Goal: Feedback & Contribution: Submit feedback/report problem

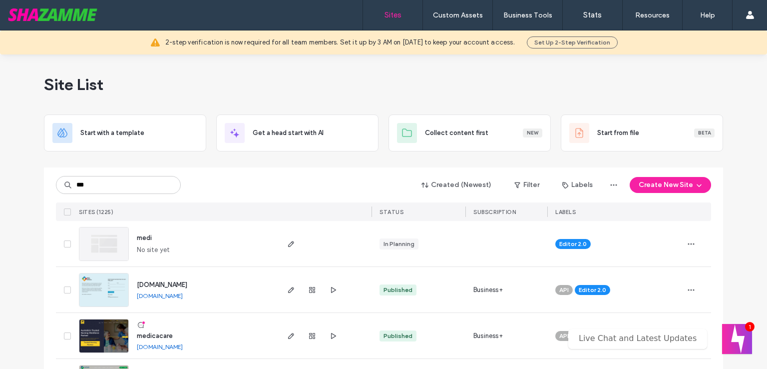
scroll to position [50, 0]
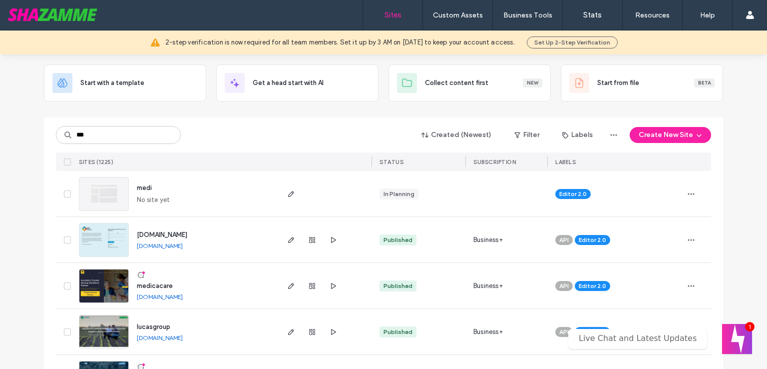
type input "***"
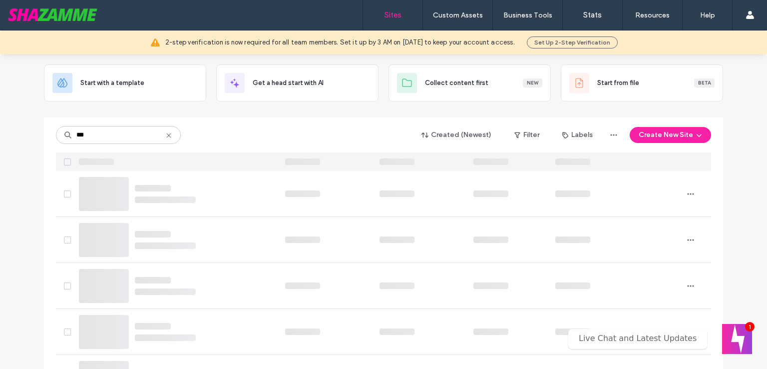
scroll to position [0, 0]
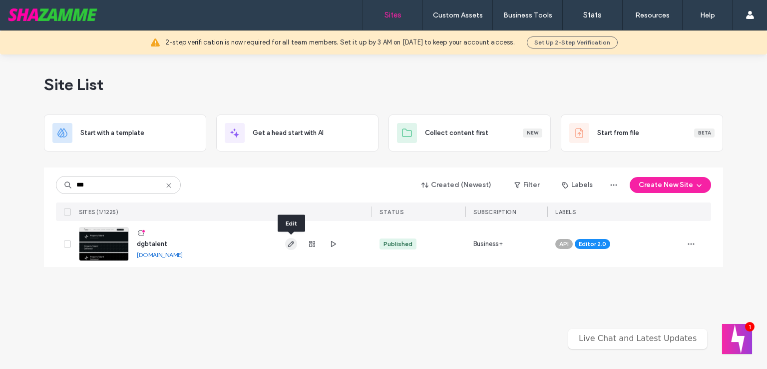
click at [288, 243] on icon "button" at bounding box center [291, 244] width 8 height 8
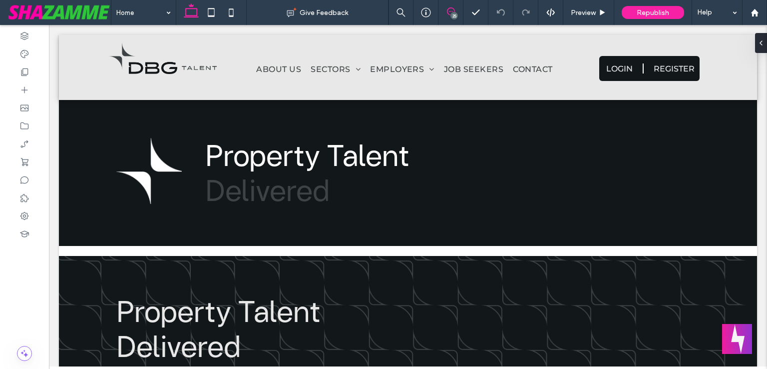
click at [458, 11] on span at bounding box center [451, 11] width 24 height 8
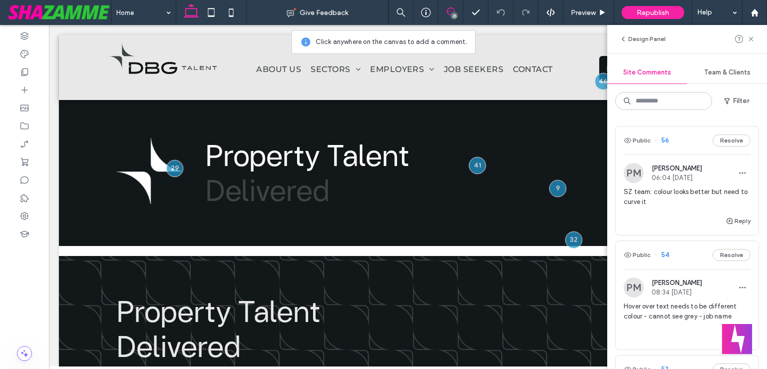
click at [673, 194] on span "SZ team: colour looks better but need to curve it" at bounding box center [687, 197] width 127 height 20
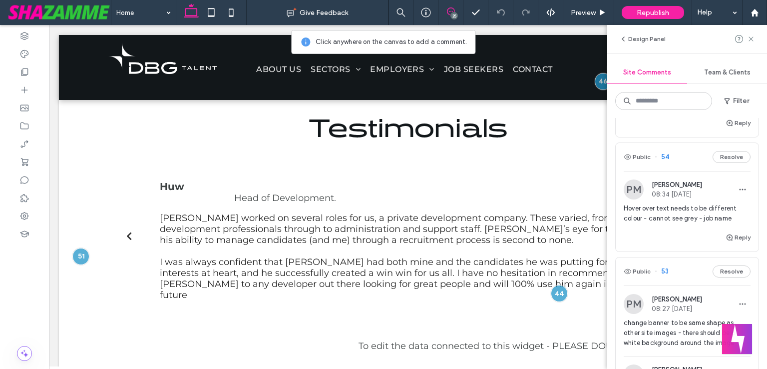
scroll to position [100, 0]
click at [672, 212] on span "Hover over text needs to be different colour - cannot see grey - job name" at bounding box center [687, 211] width 127 height 20
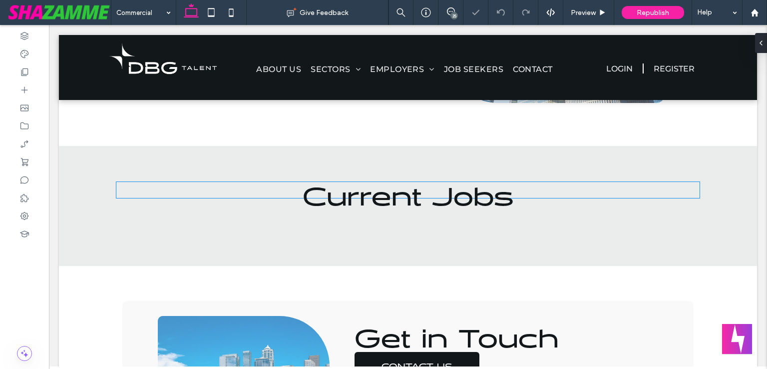
scroll to position [422, 0]
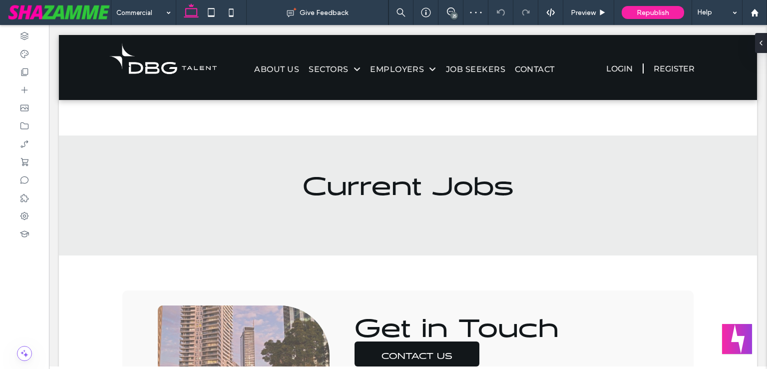
click at [454, 18] on div "25" at bounding box center [454, 15] width 7 height 7
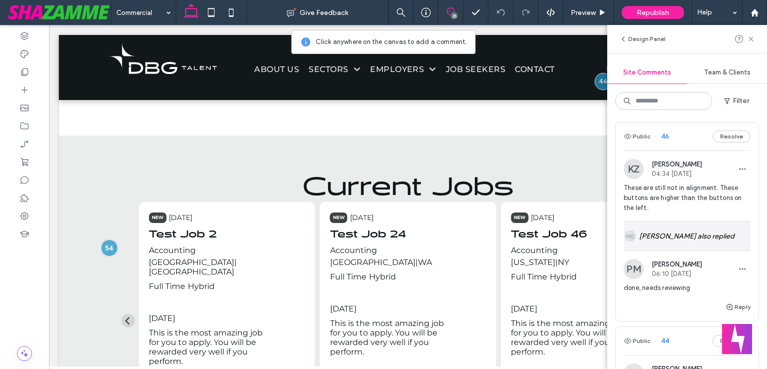
scroll to position [1149, 0]
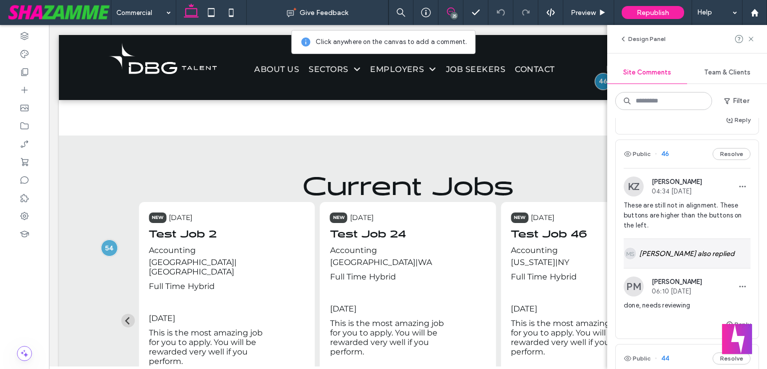
click at [684, 242] on div "[PERSON_NAME] also replied" at bounding box center [687, 253] width 127 height 29
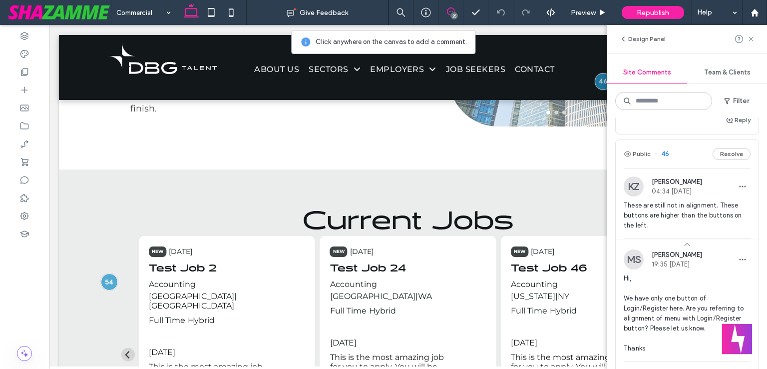
scroll to position [0, 0]
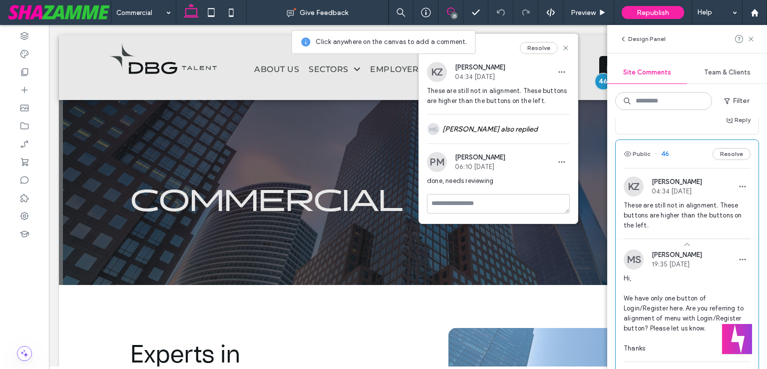
click at [690, 214] on span "These are still not in alignment. These buttons are higher than the buttons on …" at bounding box center [687, 215] width 127 height 30
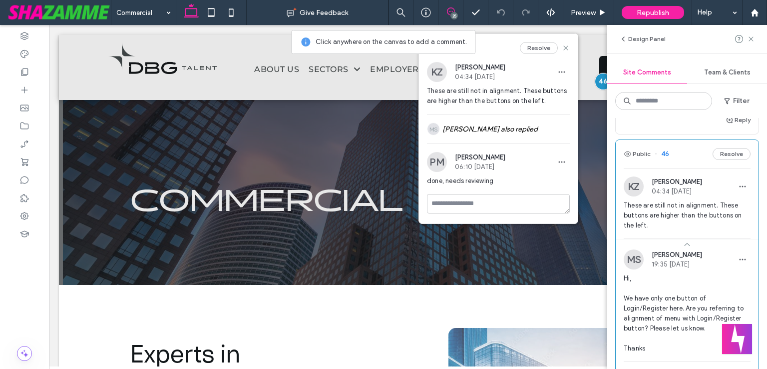
click at [688, 204] on span "These are still not in alignment. These buttons are higher than the buttons on …" at bounding box center [687, 215] width 127 height 30
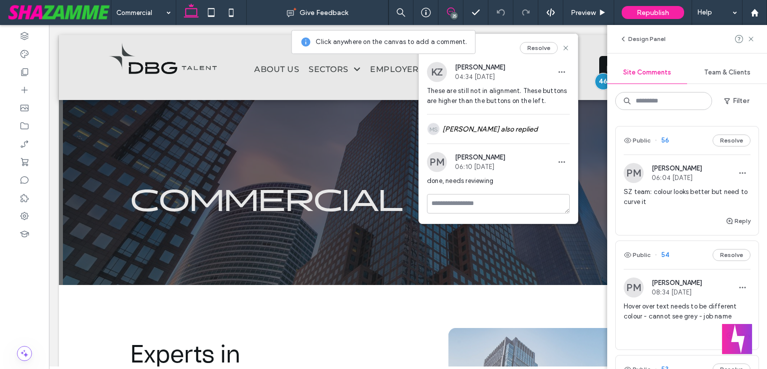
click at [663, 199] on span "SZ team: colour looks better but need to curve it" at bounding box center [687, 197] width 127 height 20
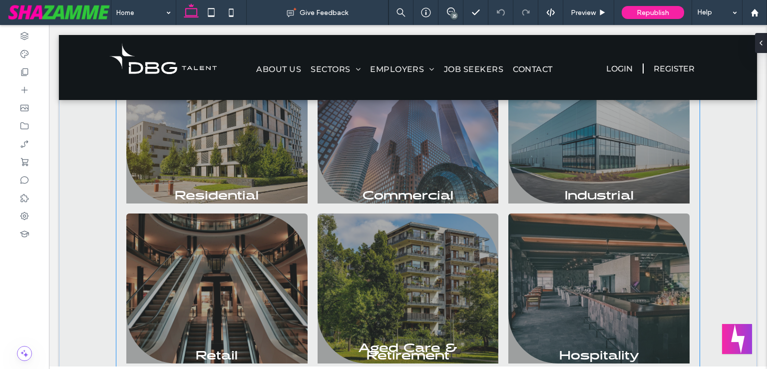
scroll to position [779, 0]
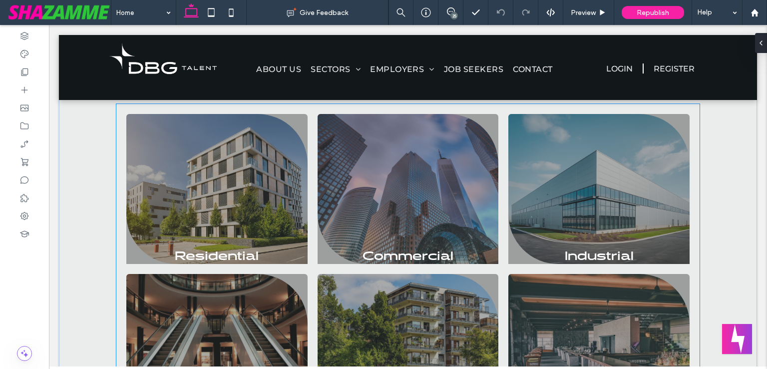
click at [504, 268] on li "Industrial [PERSON_NAME] beauty of desolate dunes Button" at bounding box center [599, 189] width 191 height 160
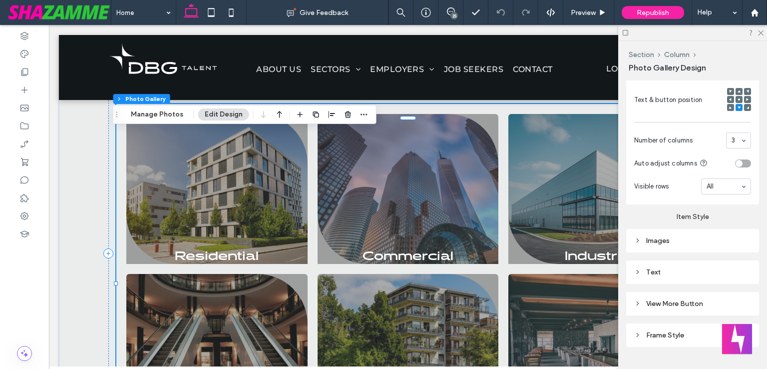
scroll to position [400, 0]
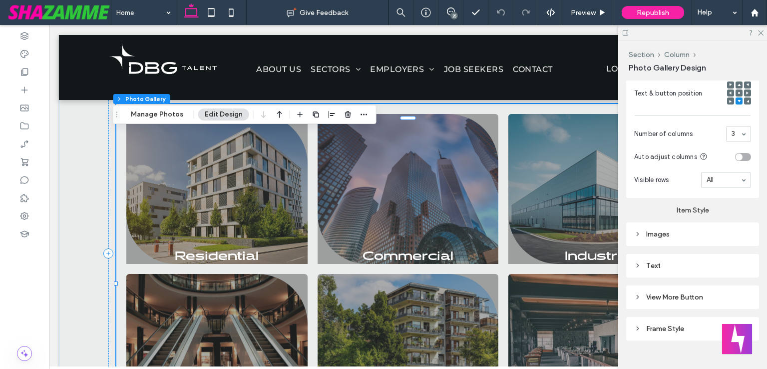
click at [681, 235] on div "Images" at bounding box center [692, 233] width 117 height 13
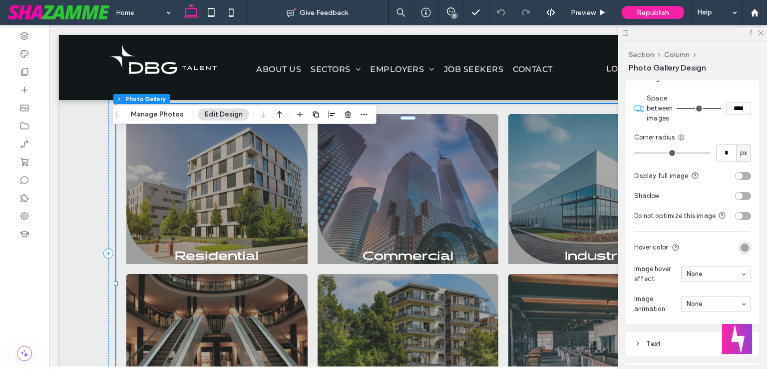
scroll to position [599, 0]
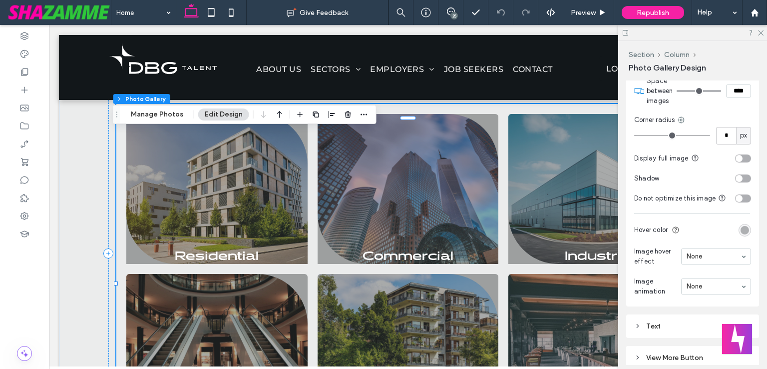
click at [741, 234] on div "rgba(62, 67, 68, 0.45)" at bounding box center [745, 230] width 8 height 8
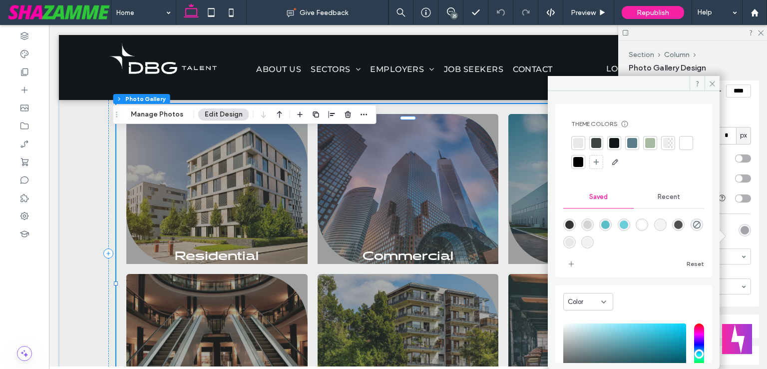
scroll to position [87, 0]
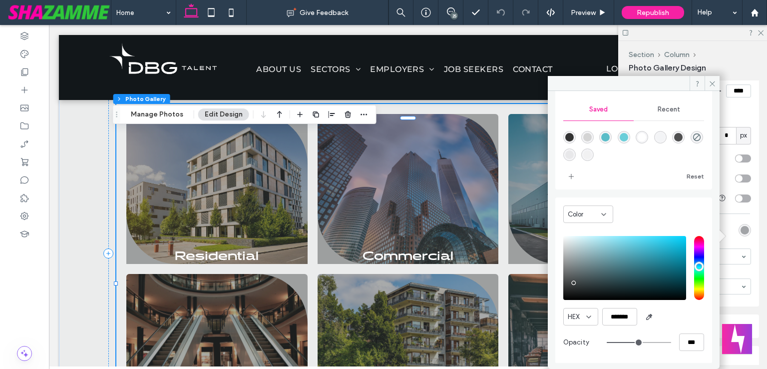
type input "**"
type input "***"
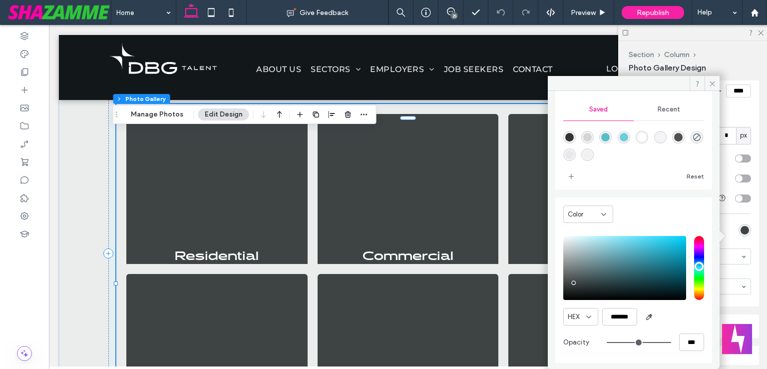
type input "***"
type input "****"
drag, startPoint x: 628, startPoint y: 343, endPoint x: 683, endPoint y: 343, distance: 55.0
click at [671, 343] on input "range" at bounding box center [639, 342] width 64 height 1
click at [675, 341] on div "****" at bounding box center [655, 341] width 97 height 17
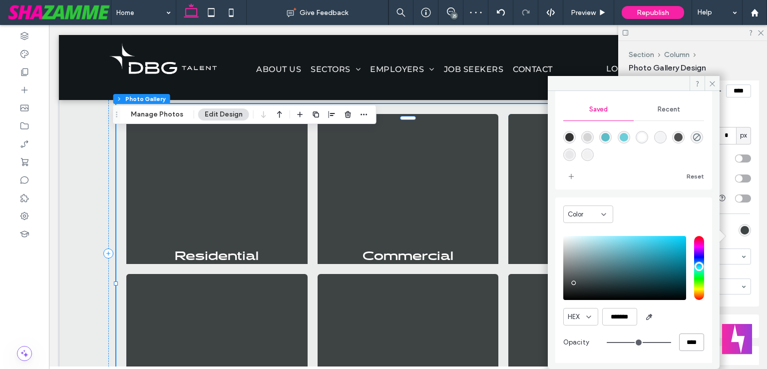
drag, startPoint x: 682, startPoint y: 343, endPoint x: 697, endPoint y: 343, distance: 15.0
click at [697, 343] on input "****" at bounding box center [691, 341] width 25 height 17
type input "*"
type input "**"
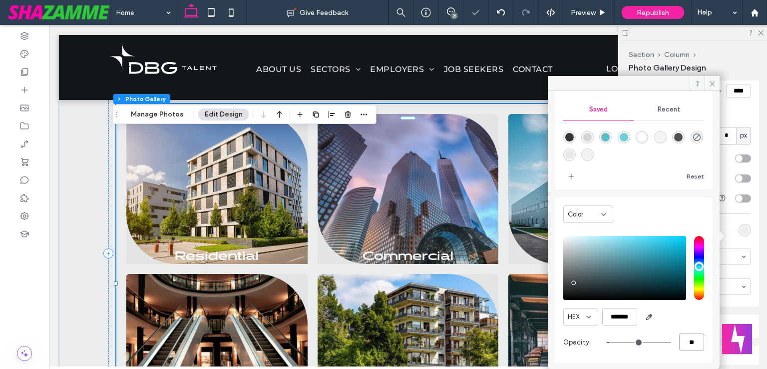
type input "**"
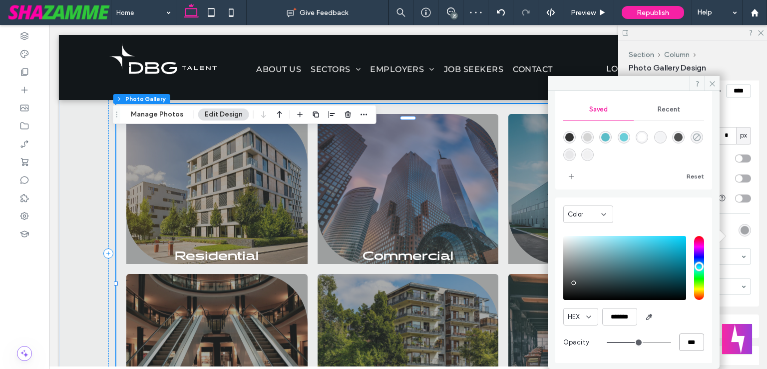
type input "***"
click at [693, 141] on icon "rgba(0,0,0,0)" at bounding box center [697, 137] width 8 height 8
type input "*******"
type input "*"
type input "**"
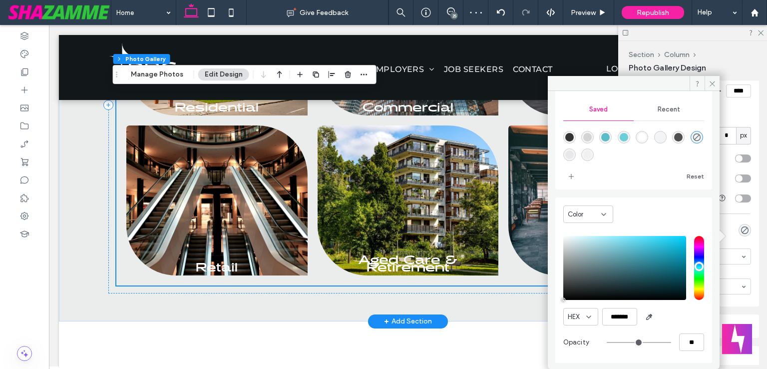
scroll to position [929, 0]
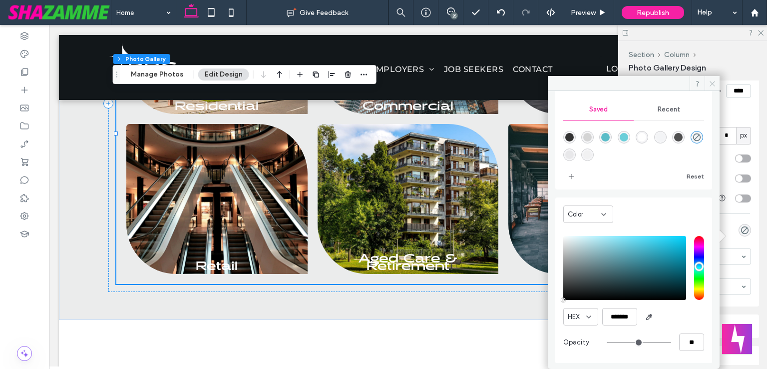
click at [716, 87] on span at bounding box center [712, 83] width 15 height 15
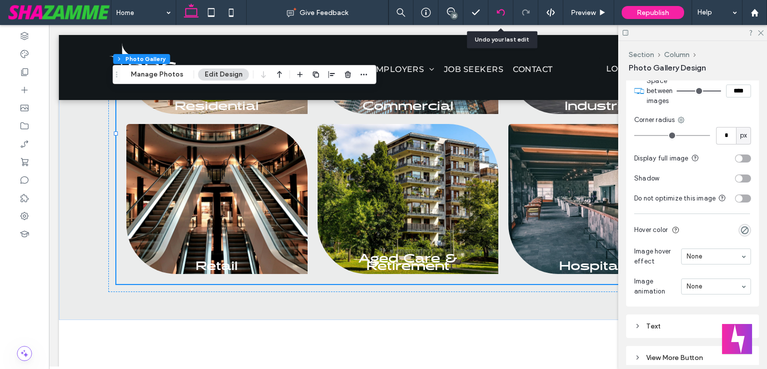
click at [496, 14] on div at bounding box center [501, 12] width 24 height 8
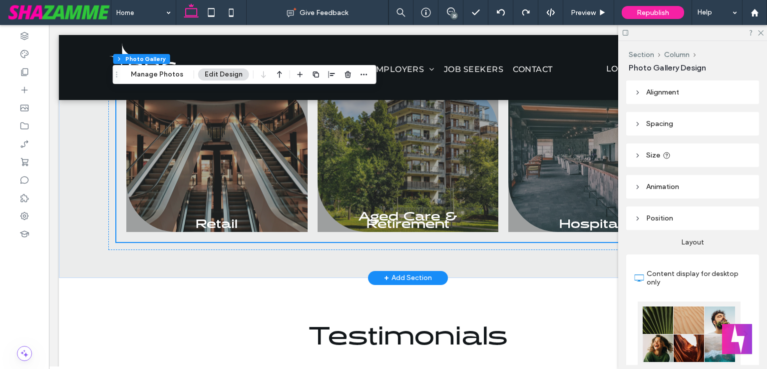
scroll to position [972, 0]
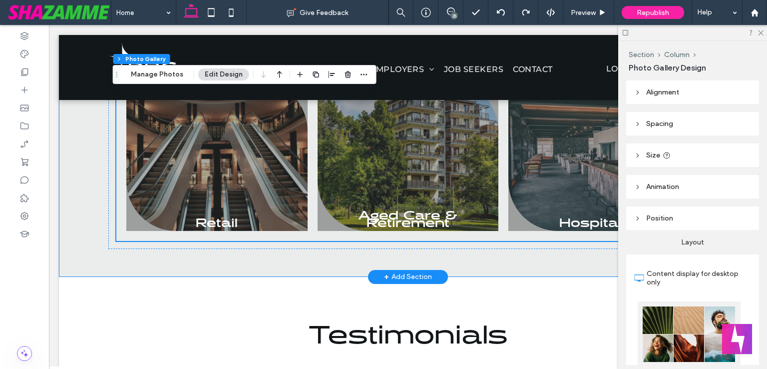
click at [80, 244] on div "Our Sectors Residential Breathtaking colors of our planet Button Commercial Por…" at bounding box center [408, 60] width 698 height 433
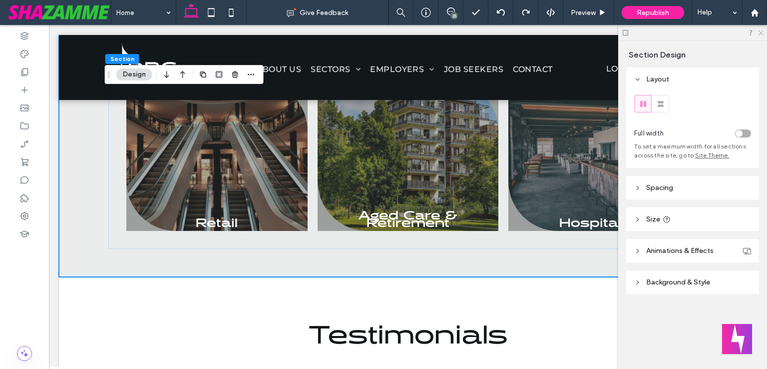
click at [763, 33] on icon at bounding box center [760, 32] width 6 height 6
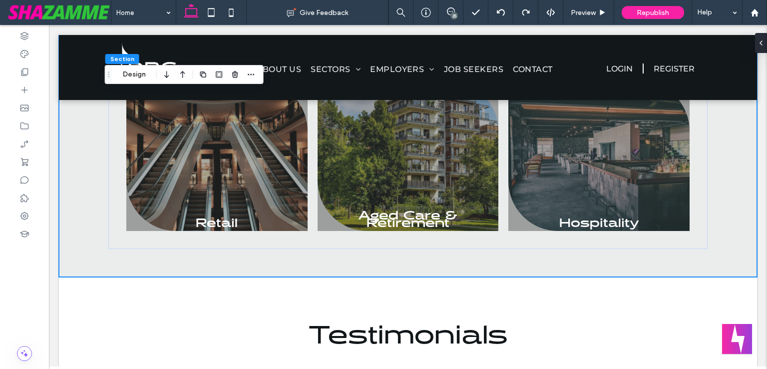
click at [456, 15] on div "25" at bounding box center [454, 15] width 7 height 7
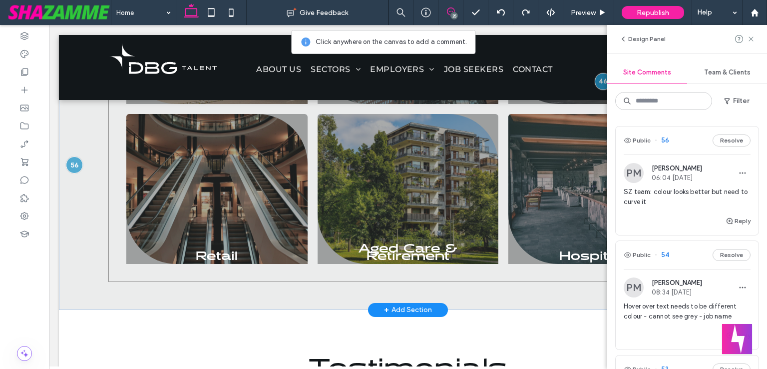
scroll to position [922, 0]
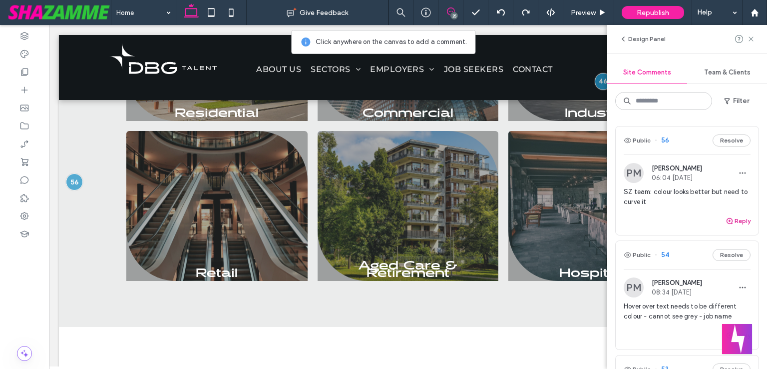
click at [734, 225] on button "Reply" at bounding box center [738, 221] width 25 height 12
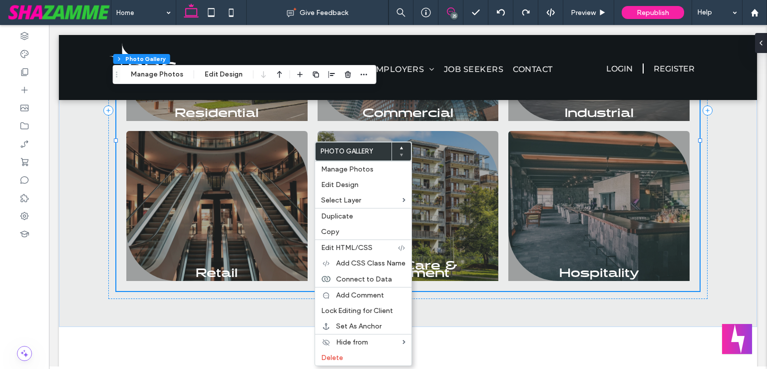
click at [451, 13] on icon at bounding box center [451, 11] width 8 height 8
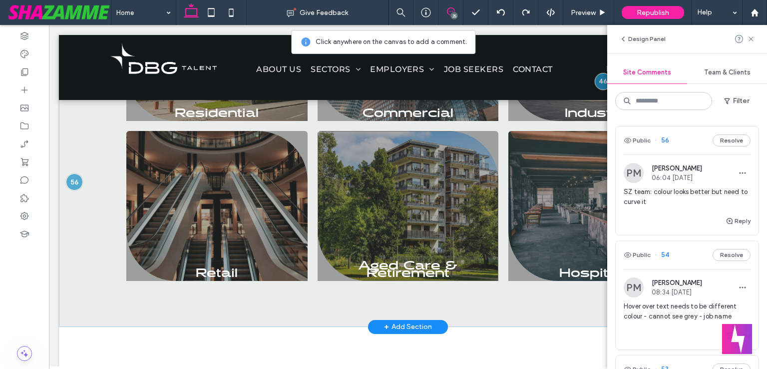
click at [428, 222] on link at bounding box center [408, 206] width 181 height 150
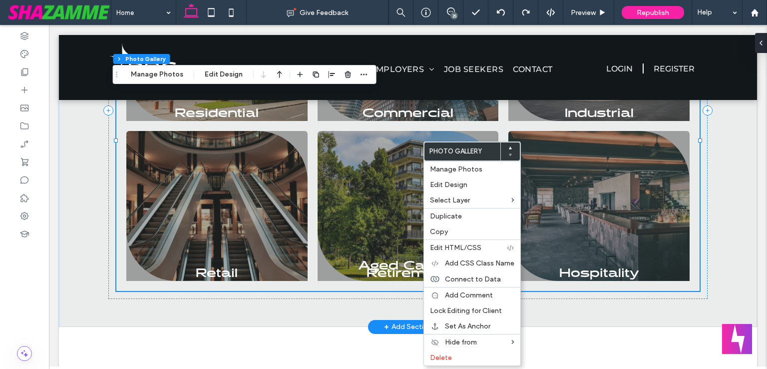
click at [361, 156] on li "Aged Care & Retirement Button" at bounding box center [408, 206] width 191 height 160
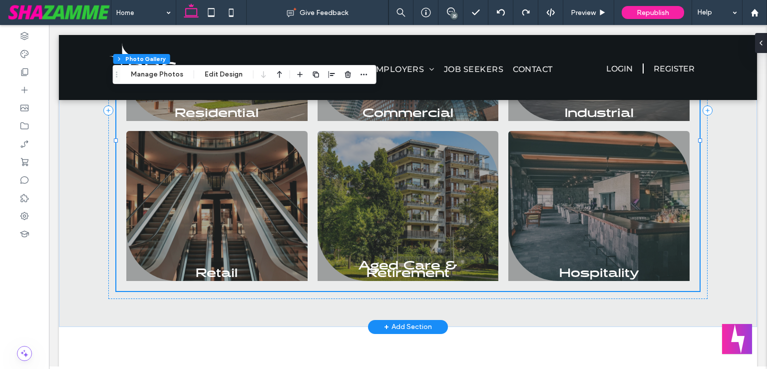
click at [418, 165] on link at bounding box center [408, 206] width 181 height 150
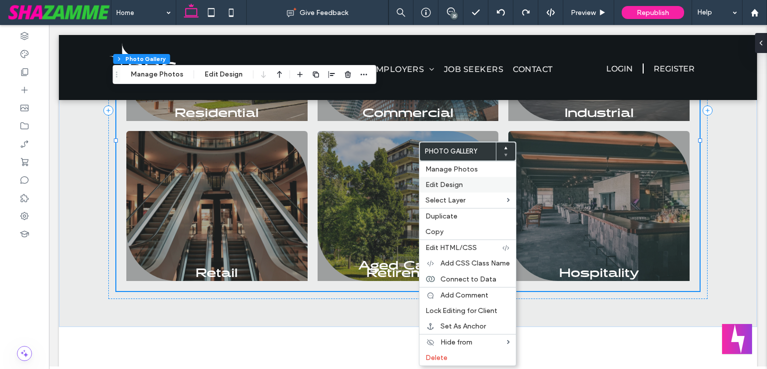
click at [435, 181] on span "Edit Design" at bounding box center [444, 184] width 37 height 8
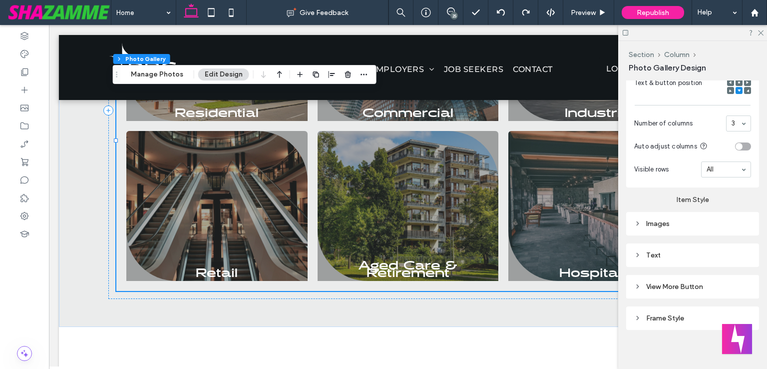
scroll to position [411, 0]
click at [670, 222] on div "Images" at bounding box center [692, 222] width 117 height 8
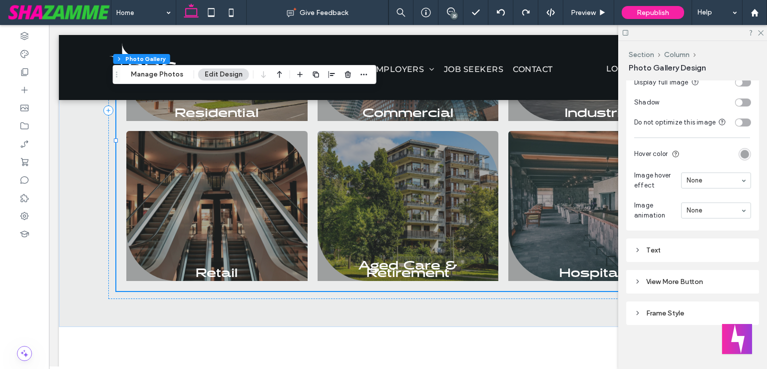
scroll to position [681, 0]
drag, startPoint x: 668, startPoint y: 154, endPoint x: 629, endPoint y: 150, distance: 39.2
click at [629, 150] on div "Images Image height ***** Space between images **** Corner radius * px Display …" at bounding box center [692, 89] width 133 height 284
click at [639, 152] on span "Hover color" at bounding box center [650, 154] width 33 height 10
click at [64, 268] on div "Our Sectors Residential Breathtaking colors of our planet Button Commercial Por…" at bounding box center [408, 110] width 698 height 433
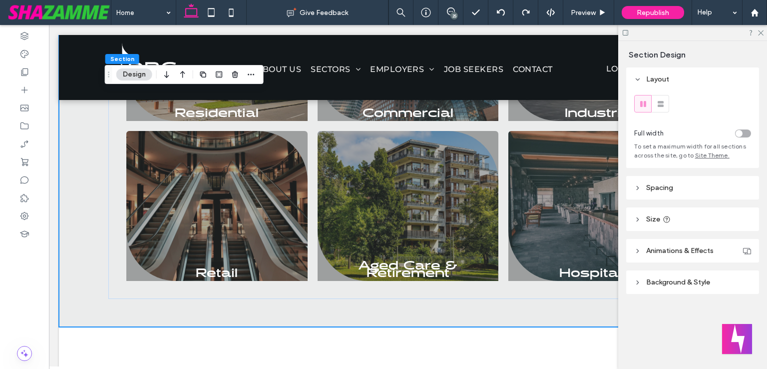
click at [699, 284] on span "Background & Style" at bounding box center [678, 282] width 64 height 8
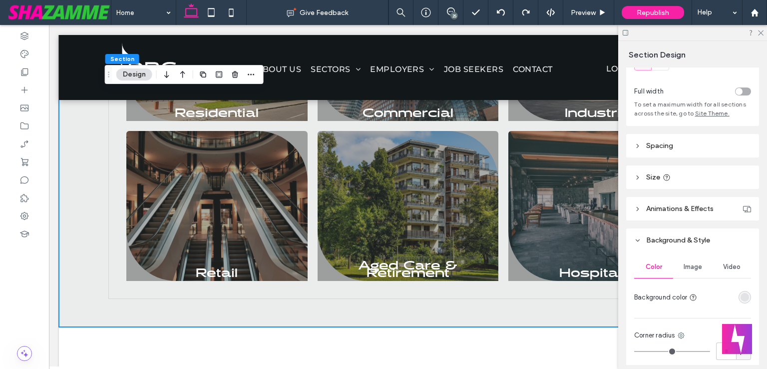
scroll to position [181, 0]
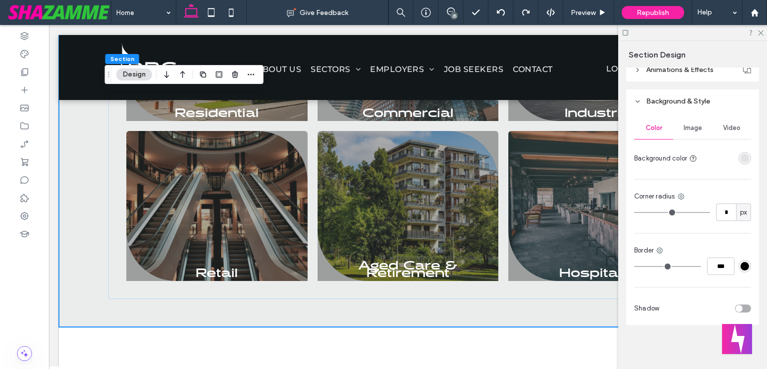
click at [738, 150] on div at bounding box center [726, 157] width 50 height 17
click at [741, 157] on div "rgba(62, 67, 68, 0.1)" at bounding box center [745, 158] width 8 height 8
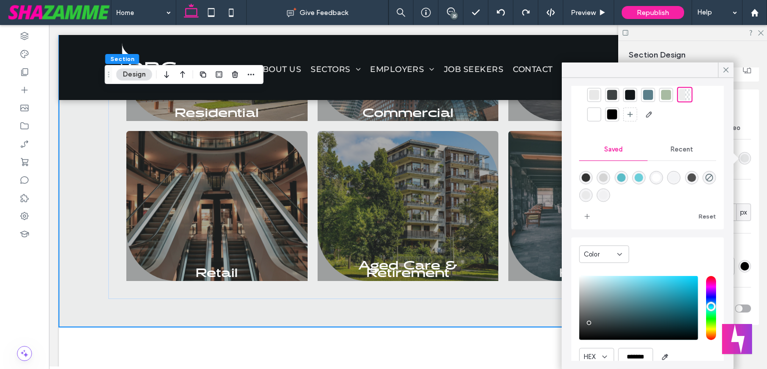
scroll to position [81, 0]
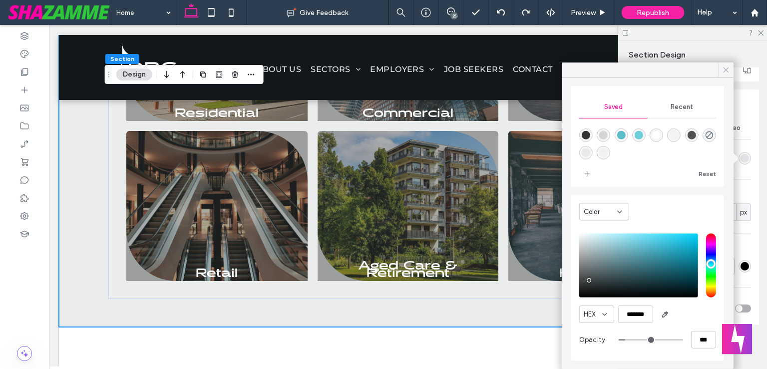
click at [725, 74] on span at bounding box center [726, 69] width 9 height 15
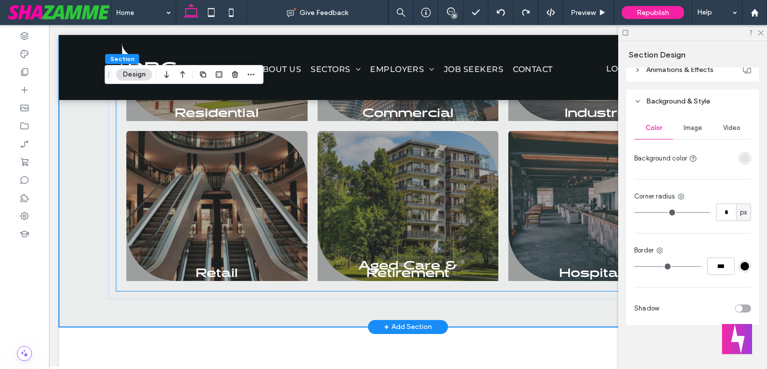
click at [550, 126] on li "Industrial [PERSON_NAME] beauty of desolate dunes Button" at bounding box center [599, 46] width 191 height 160
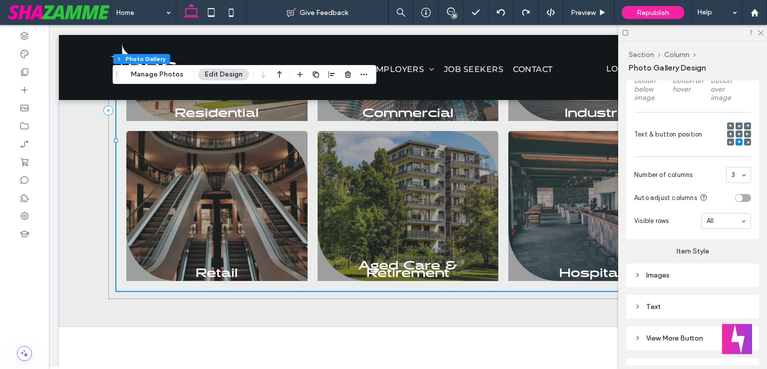
scroll to position [411, 0]
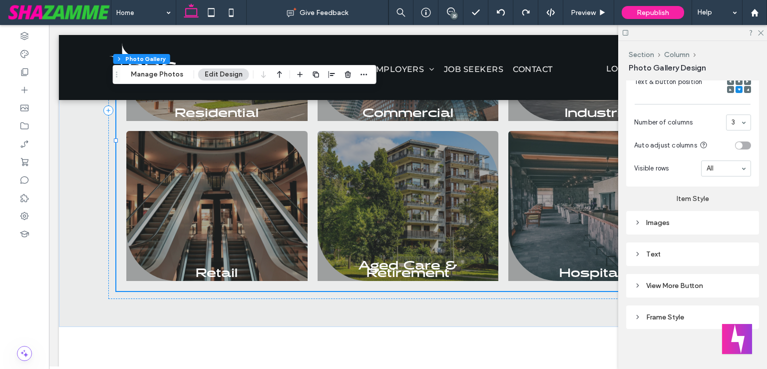
click at [659, 317] on div "Frame Style" at bounding box center [692, 317] width 117 height 8
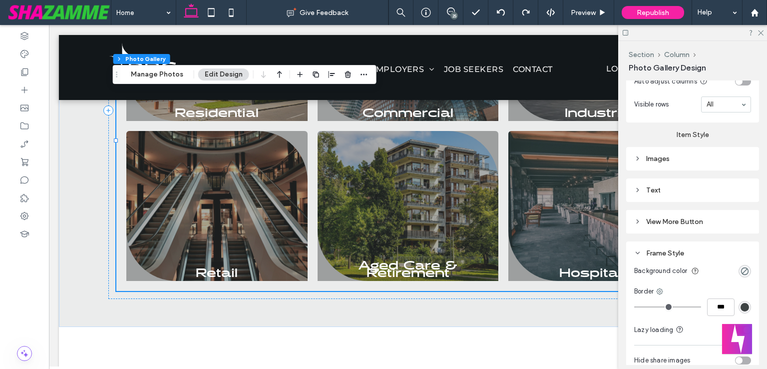
scroll to position [522, 0]
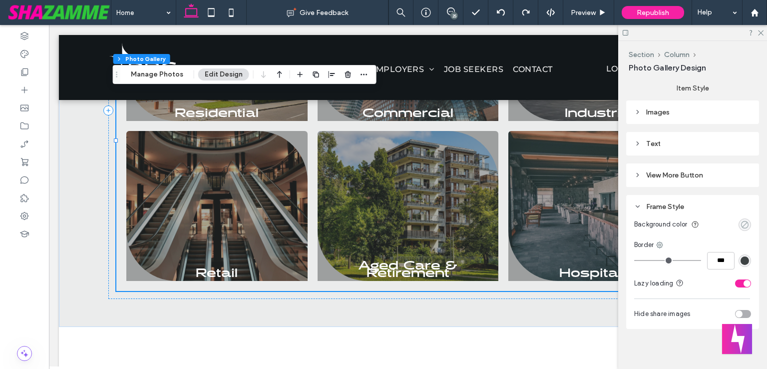
click at [741, 221] on div "rgba(0, 0, 0, 0)" at bounding box center [745, 224] width 8 height 8
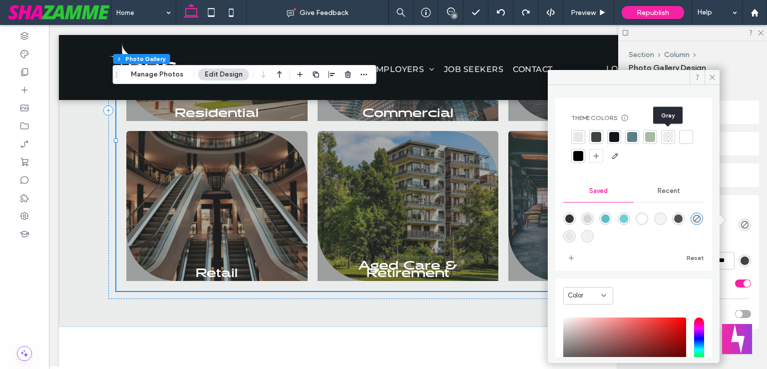
click at [670, 137] on div at bounding box center [670, 137] width 5 height 10
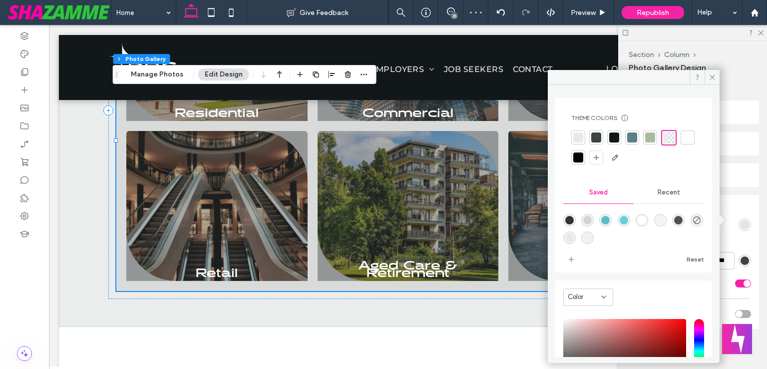
click at [650, 136] on div at bounding box center [650, 137] width 10 height 10
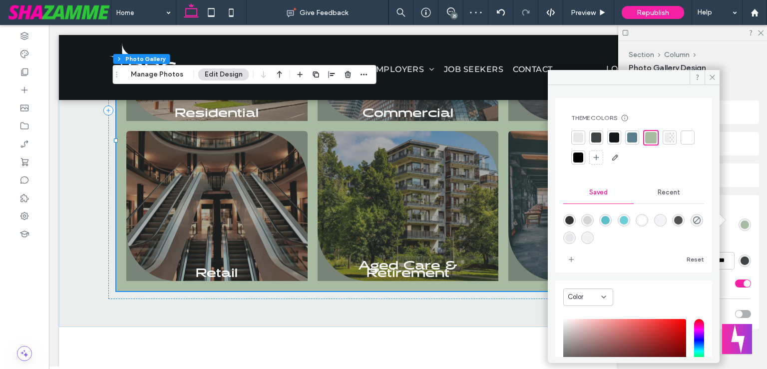
click at [666, 138] on div at bounding box center [667, 137] width 5 height 10
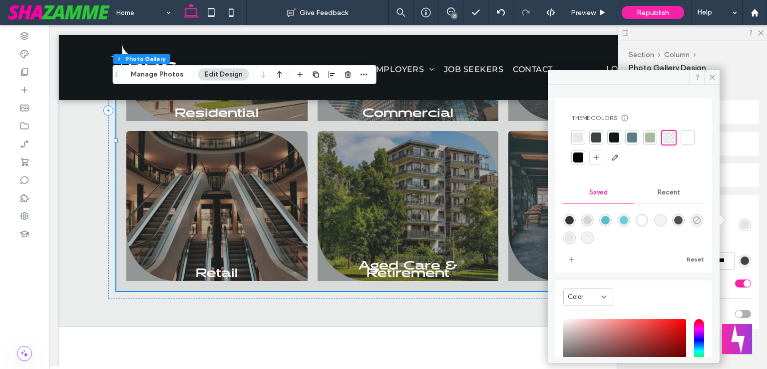
click at [693, 224] on icon "rgba(0,0,0,0)" at bounding box center [697, 220] width 8 height 8
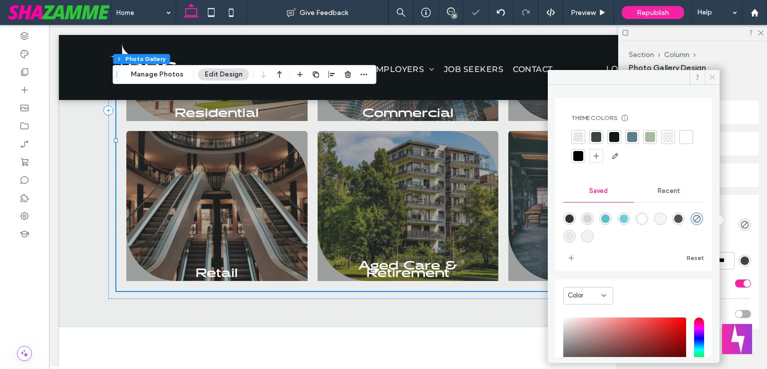
click at [712, 77] on use at bounding box center [712, 77] width 5 height 5
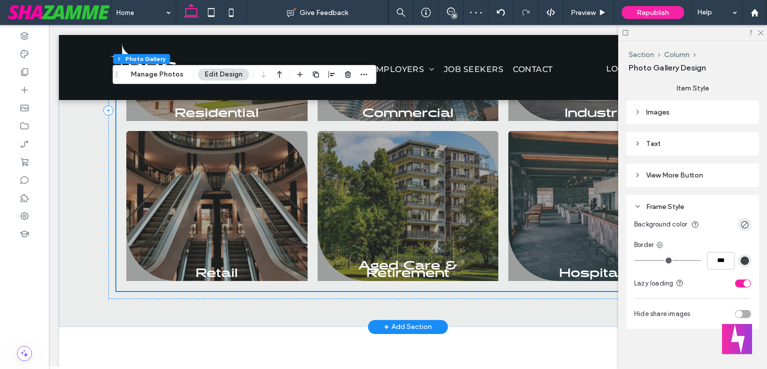
scroll to position [972, 0]
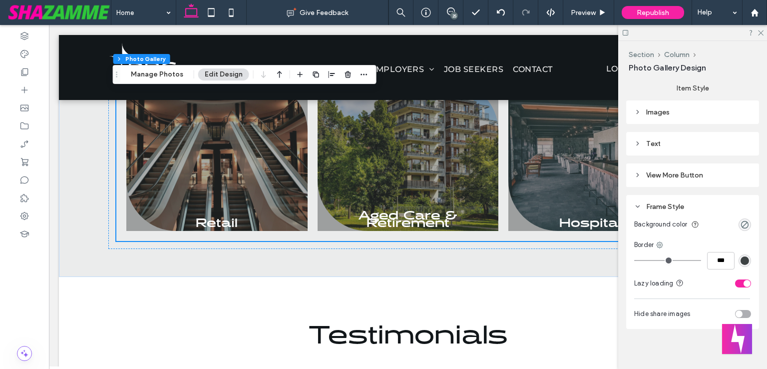
drag, startPoint x: 452, startPoint y: 12, endPoint x: 271, endPoint y: 6, distance: 181.0
click at [452, 12] on div "25" at bounding box center [454, 15] width 7 height 7
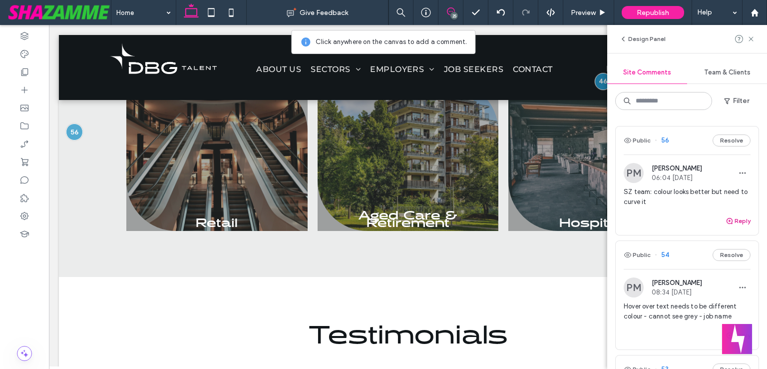
click at [731, 222] on button "Reply" at bounding box center [738, 221] width 25 height 12
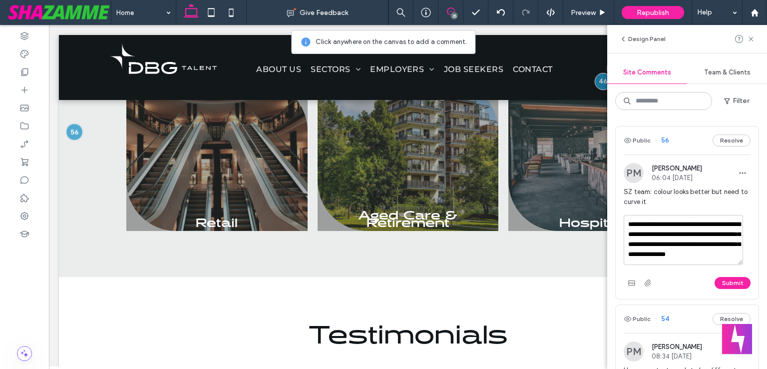
scroll to position [0, 0]
click at [685, 236] on textarea "**********" at bounding box center [683, 240] width 119 height 50
click at [683, 236] on textarea "**********" at bounding box center [683, 240] width 119 height 50
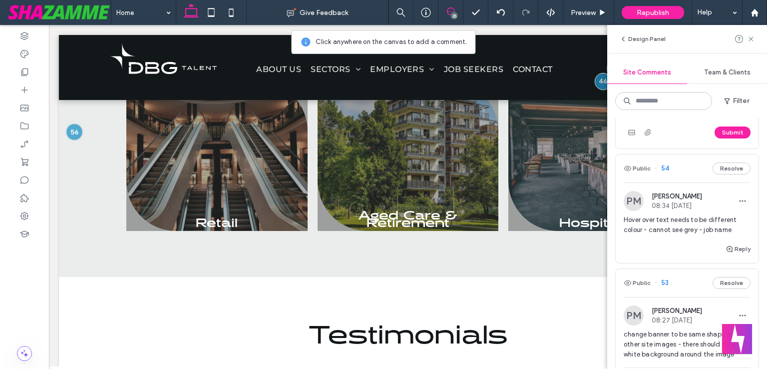
scroll to position [50, 0]
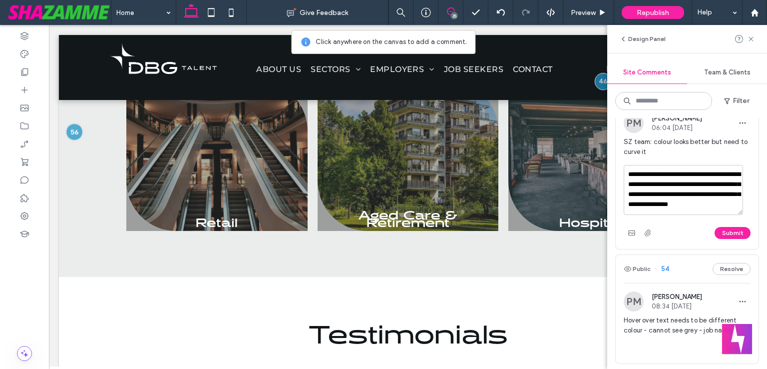
click at [699, 207] on textarea "**********" at bounding box center [683, 190] width 119 height 50
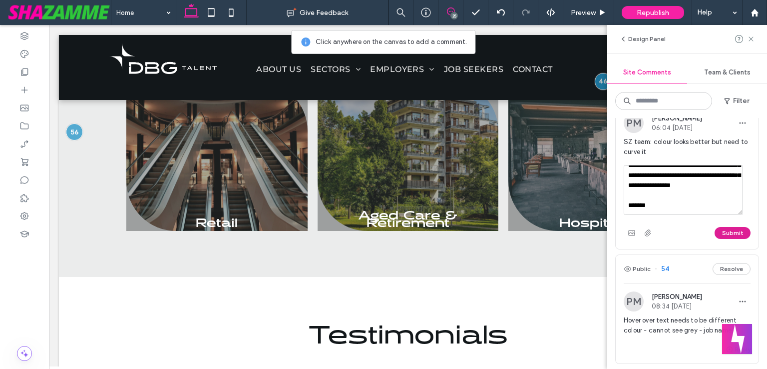
type textarea "**********"
click at [721, 229] on button "Submit" at bounding box center [733, 233] width 36 height 12
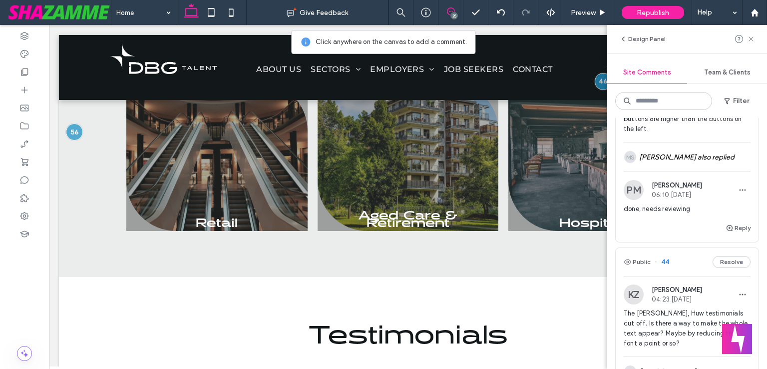
scroll to position [1349, 0]
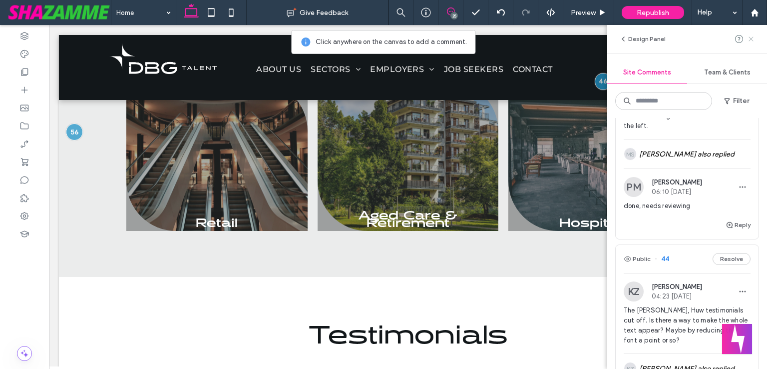
click at [753, 40] on icon at bounding box center [751, 39] width 8 height 8
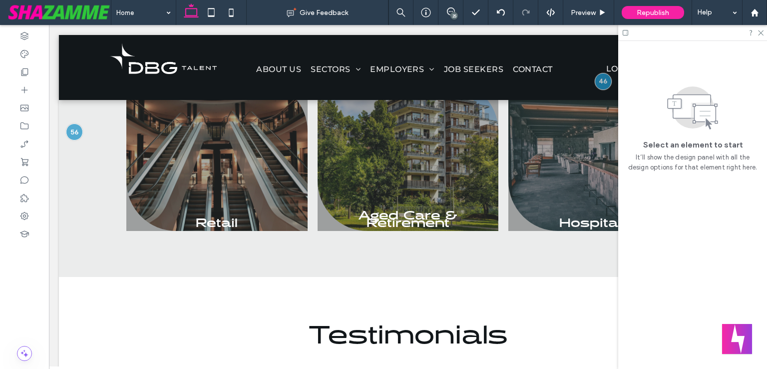
scroll to position [0, 0]
click at [453, 11] on icon at bounding box center [451, 11] width 8 height 8
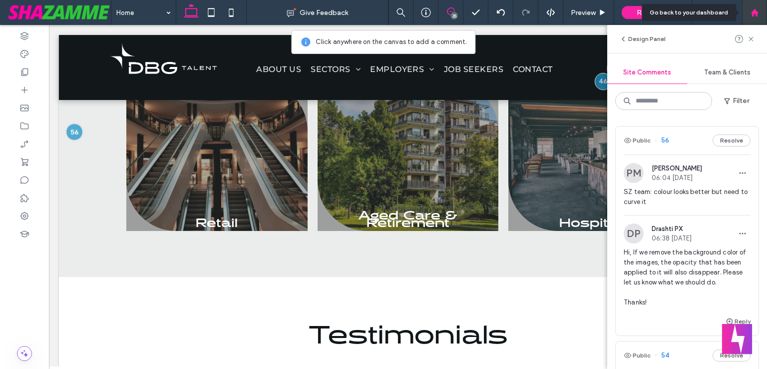
click at [756, 17] on div at bounding box center [754, 12] width 25 height 25
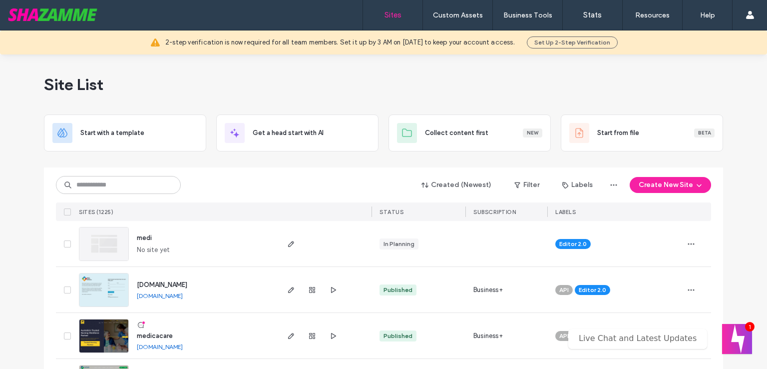
click at [115, 182] on input at bounding box center [118, 185] width 125 height 18
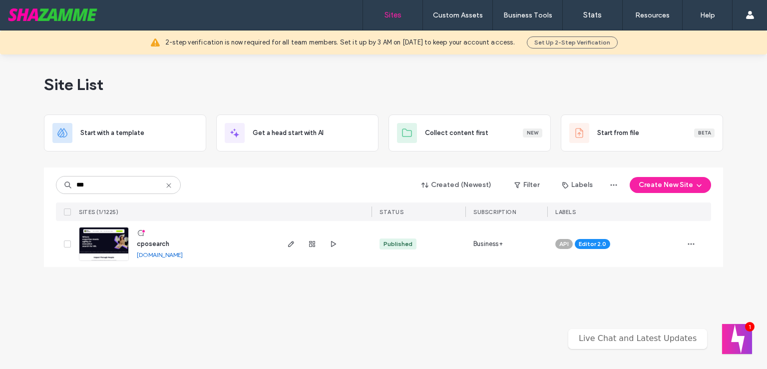
drag, startPoint x: 94, startPoint y: 184, endPoint x: 48, endPoint y: 186, distance: 46.0
click at [48, 186] on div "*** Created (Newest) Filter Labels Create New Site SITES (1/1225) STATUS SUBSCR…" at bounding box center [383, 216] width 679 height 99
type input "*******"
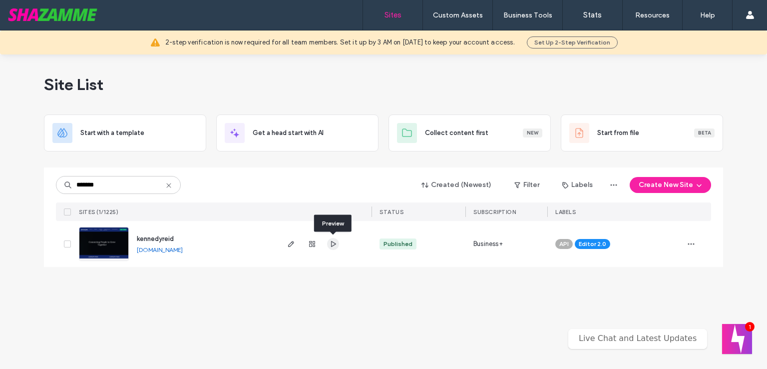
click at [337, 245] on span "button" at bounding box center [333, 244] width 12 height 12
click at [286, 241] on span "button" at bounding box center [291, 244] width 12 height 12
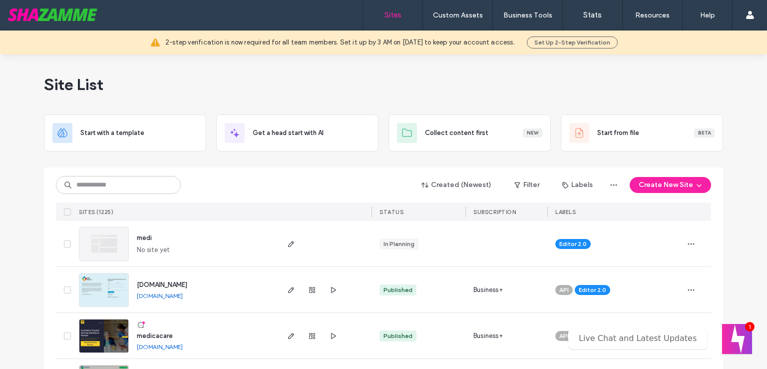
click at [89, 184] on input at bounding box center [118, 185] width 125 height 18
